Goal: Task Accomplishment & Management: Manage account settings

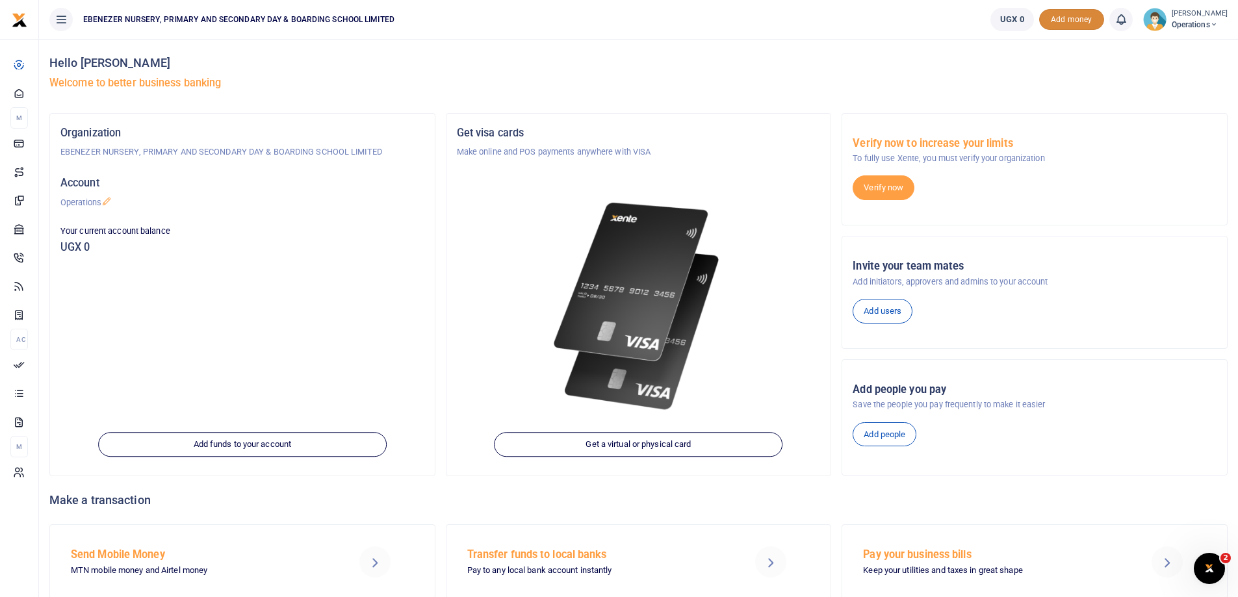
click at [1059, 22] on span "Add money" at bounding box center [1071, 19] width 65 height 21
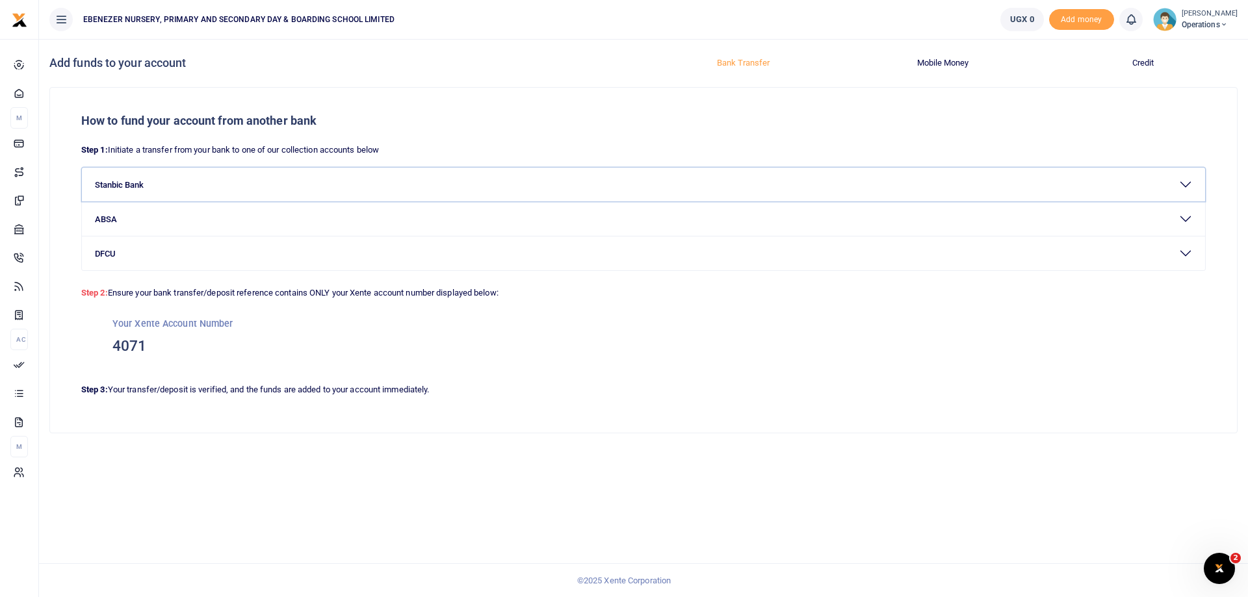
click at [122, 183] on button "Stanbic Bank" at bounding box center [643, 185] width 1123 height 34
click at [64, 18] on icon at bounding box center [61, 19] width 13 height 14
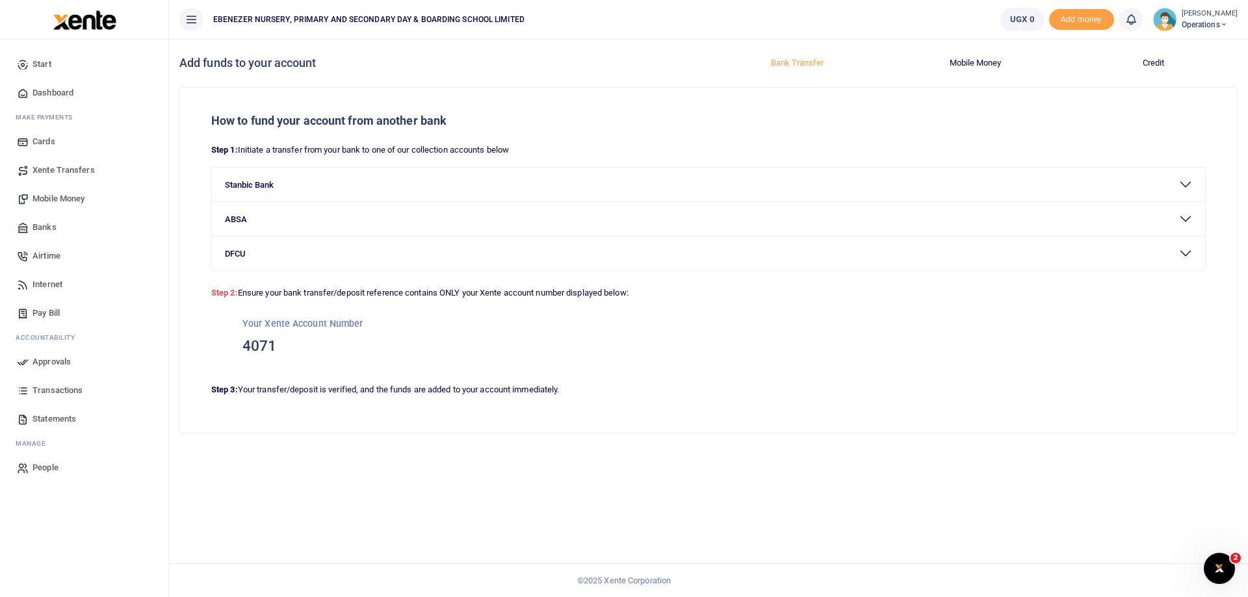
click at [58, 98] on span "Dashboard" at bounding box center [53, 92] width 41 height 13
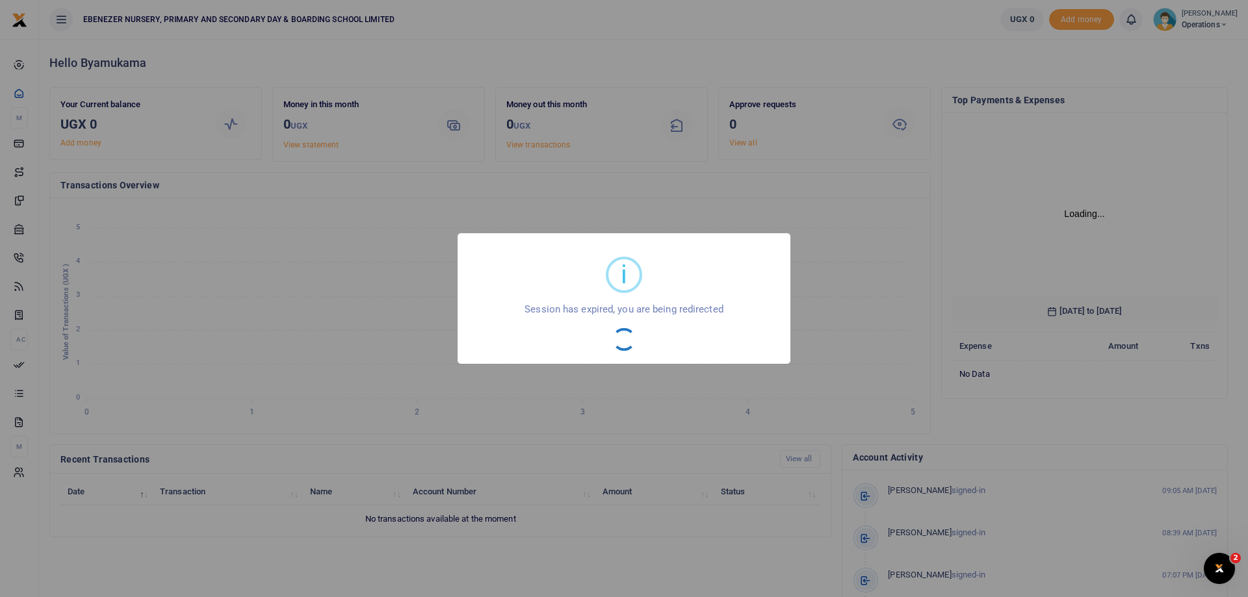
scroll to position [10, 10]
